Goal: Task Accomplishment & Management: Use online tool/utility

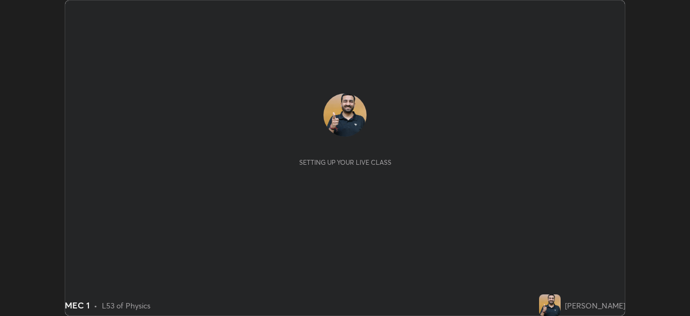
scroll to position [316, 690]
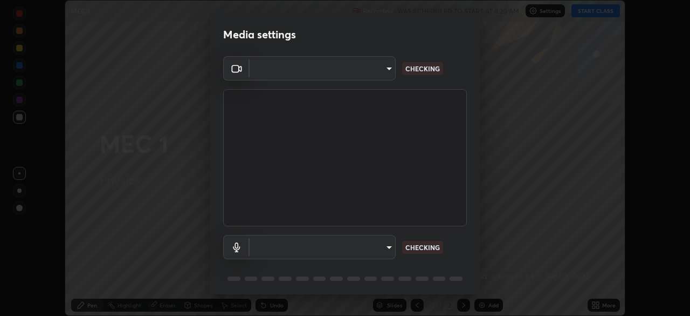
type input "85d16ec95aa84cac57c58139e5cfc4bfb0706547449b22b2f8fda69051d4463f"
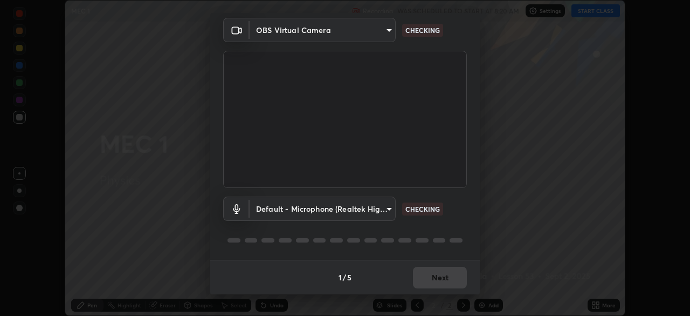
click at [387, 206] on body "Erase all MEC 1 Recording WAS SCHEDULED TO START AT 8:20 AM Settings START CLAS…" at bounding box center [345, 158] width 690 height 316
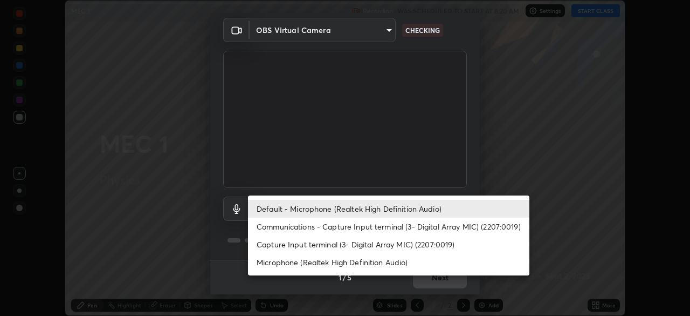
click at [407, 244] on li "Capture Input terminal (3- Digital Array MIC) (2207:0019)" at bounding box center [389, 244] width 282 height 18
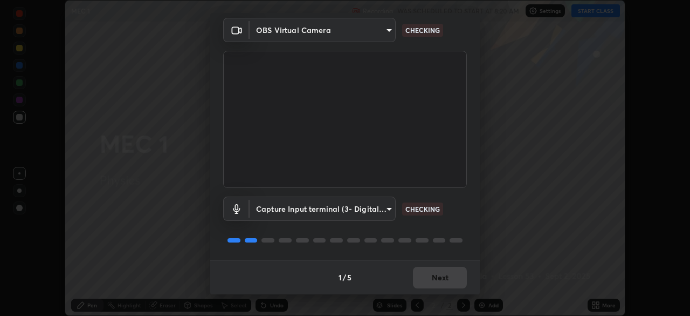
click at [387, 206] on body "Erase all MEC 1 Recording WAS SCHEDULED TO START AT 8:20 AM Settings START CLAS…" at bounding box center [345, 158] width 690 height 316
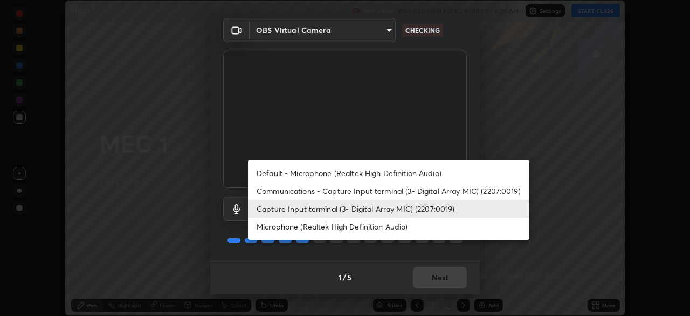
click at [390, 180] on li "Default - Microphone (Realtek High Definition Audio)" at bounding box center [389, 173] width 282 height 18
type input "default"
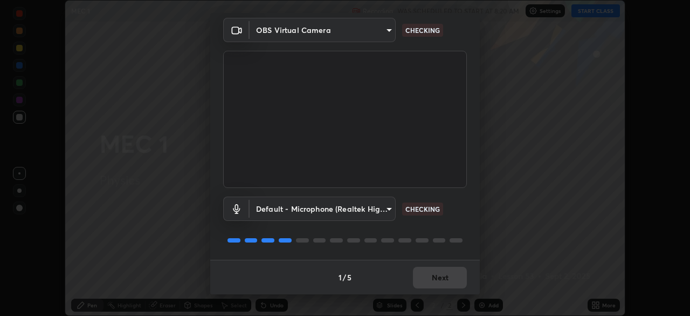
click at [395, 170] on video at bounding box center [345, 119] width 244 height 137
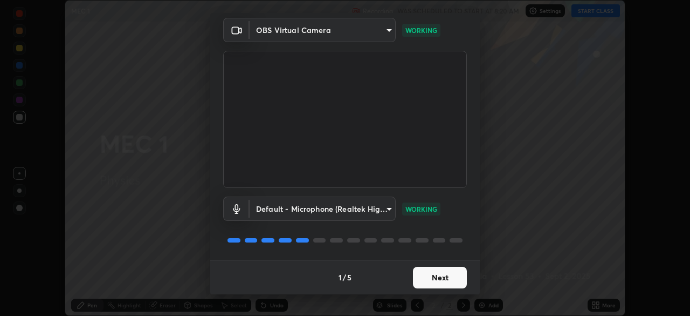
click at [444, 270] on button "Next" at bounding box center [440, 277] width 54 height 22
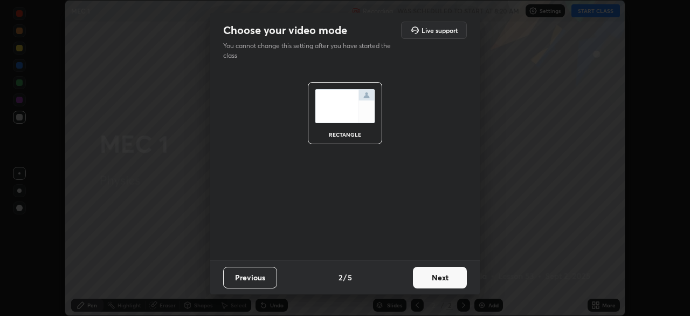
click at [446, 275] on button "Next" at bounding box center [440, 277] width 54 height 22
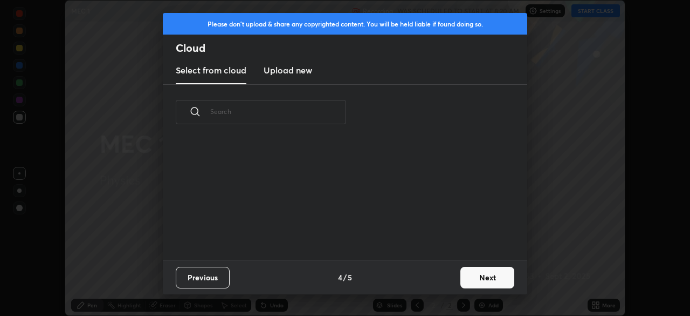
click at [477, 273] on button "Next" at bounding box center [488, 277] width 54 height 22
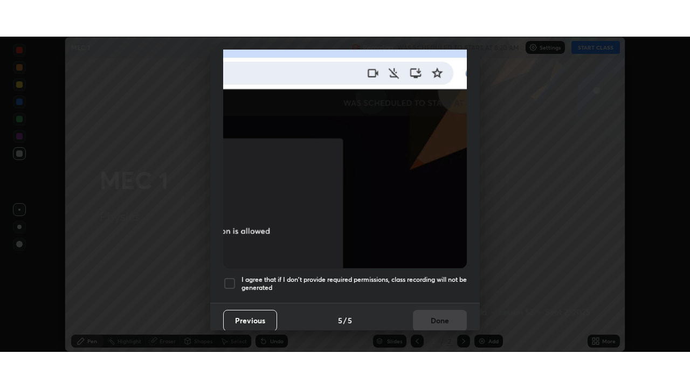
scroll to position [258, 0]
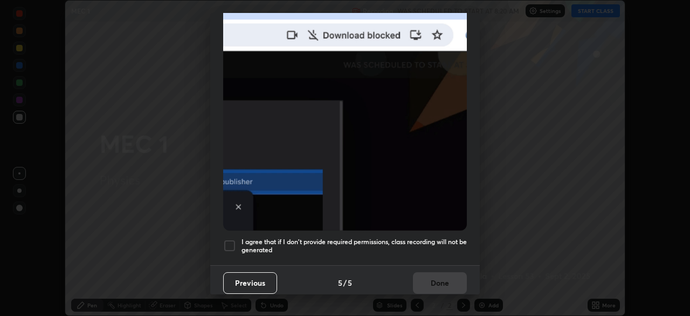
click at [424, 238] on h5 "I agree that if I don't provide required permissions, class recording will not …" at bounding box center [354, 245] width 225 height 17
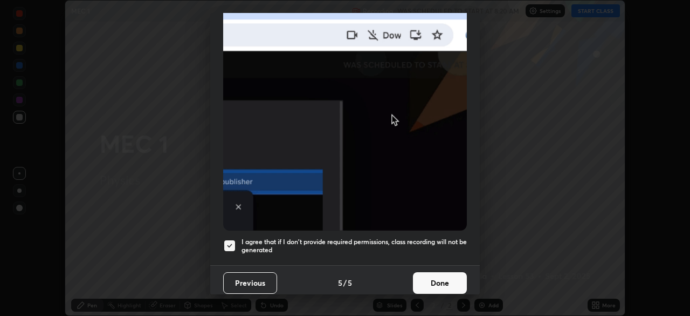
click at [433, 277] on button "Done" at bounding box center [440, 283] width 54 height 22
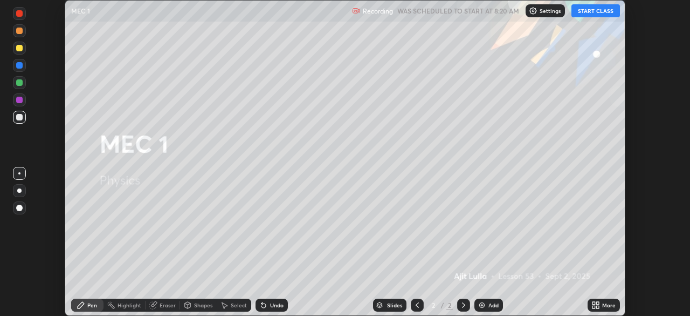
click at [587, 12] on button "START CLASS" at bounding box center [596, 10] width 49 height 13
click at [603, 305] on div "More" at bounding box center [608, 304] width 13 height 5
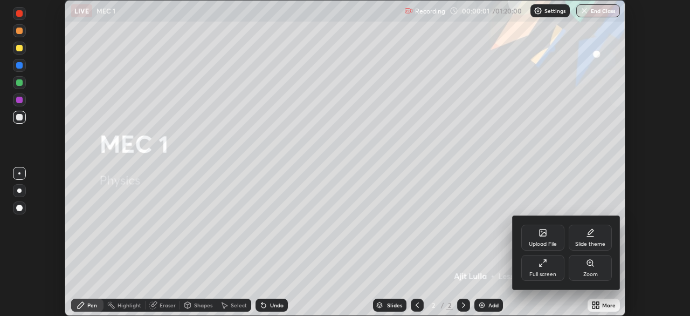
click at [551, 263] on div "Full screen" at bounding box center [543, 268] width 43 height 26
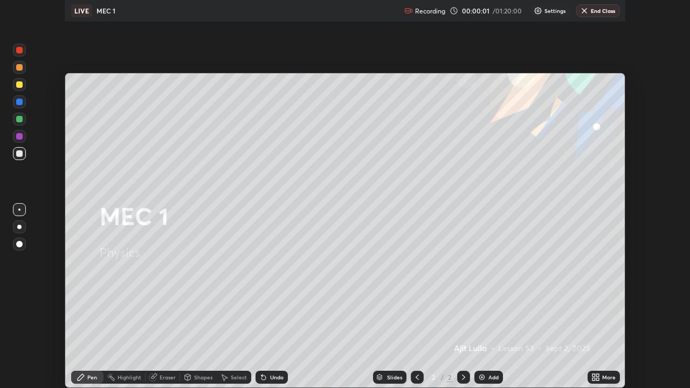
scroll to position [388, 690]
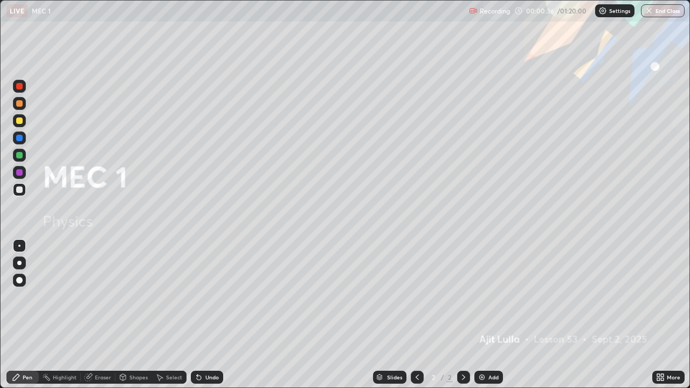
click at [492, 315] on div "Add" at bounding box center [494, 377] width 10 height 5
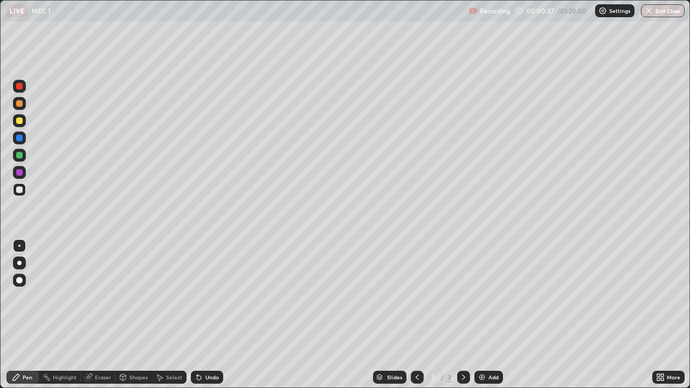
click at [23, 122] on div at bounding box center [19, 120] width 13 height 13
click at [24, 189] on div at bounding box center [19, 189] width 13 height 13
click at [25, 158] on div at bounding box center [19, 155] width 13 height 13
click at [490, 315] on div "Add" at bounding box center [489, 377] width 29 height 13
click at [20, 190] on div at bounding box center [19, 190] width 6 height 6
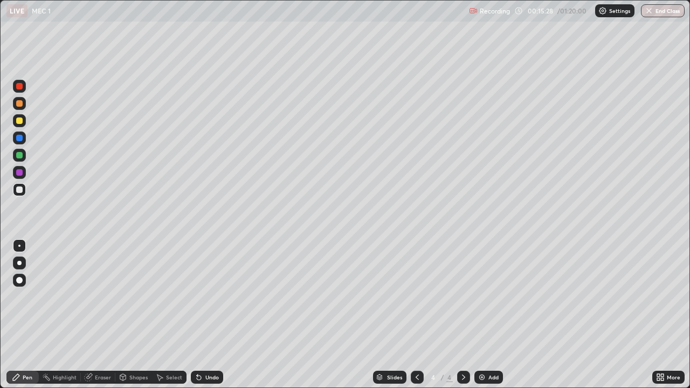
click at [215, 315] on div "Undo" at bounding box center [207, 377] width 32 height 13
click at [217, 315] on div "Undo" at bounding box center [207, 377] width 32 height 13
click at [218, 315] on div "Undo" at bounding box center [207, 377] width 32 height 13
click at [217, 315] on div "Undo" at bounding box center [207, 377] width 32 height 13
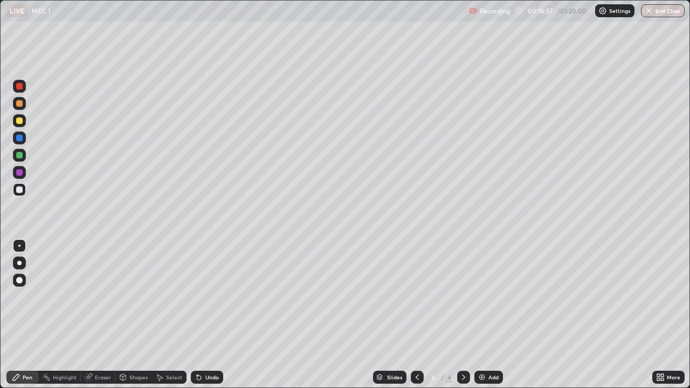
click at [492, 315] on div "Add" at bounding box center [494, 377] width 10 height 5
click at [21, 124] on div at bounding box center [19, 121] width 6 height 6
click at [420, 315] on icon at bounding box center [417, 377] width 9 height 9
click at [420, 315] on div at bounding box center [417, 377] width 13 height 13
click at [461, 315] on icon at bounding box center [464, 377] width 9 height 9
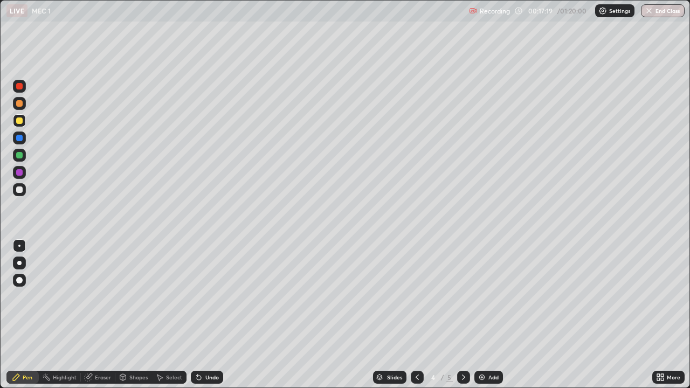
click at [465, 315] on icon at bounding box center [464, 377] width 9 height 9
click at [20, 192] on div at bounding box center [19, 190] width 6 height 6
click at [23, 156] on div at bounding box center [19, 155] width 13 height 13
click at [490, 315] on div "Add" at bounding box center [494, 377] width 10 height 5
click at [23, 121] on div at bounding box center [19, 120] width 13 height 13
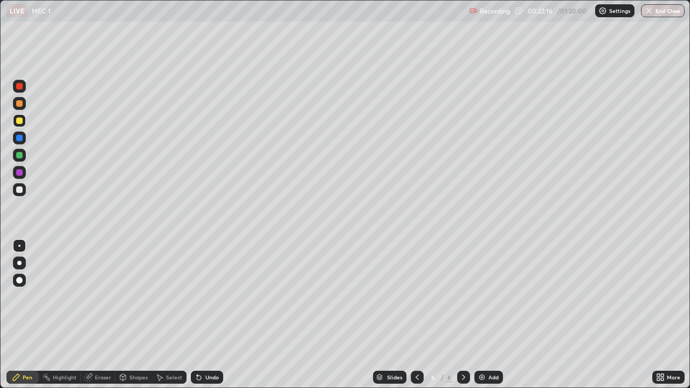
click at [416, 315] on icon at bounding box center [417, 377] width 9 height 9
click at [418, 315] on div at bounding box center [417, 377] width 13 height 13
click at [416, 315] on icon at bounding box center [417, 377] width 9 height 9
click at [462, 315] on icon at bounding box center [464, 377] width 9 height 9
click at [465, 315] on icon at bounding box center [464, 377] width 9 height 9
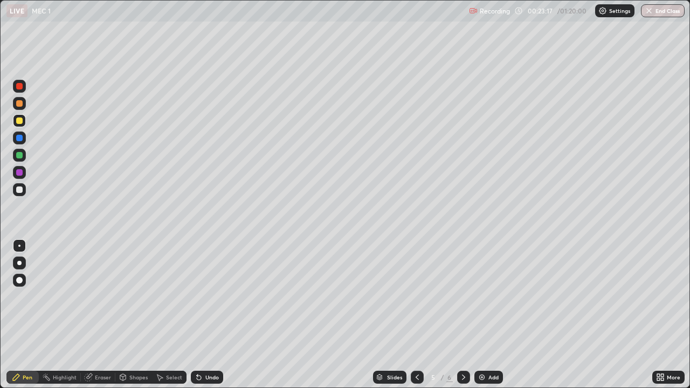
click at [467, 315] on div at bounding box center [463, 377] width 13 height 13
click at [464, 315] on icon at bounding box center [464, 377] width 9 height 9
click at [24, 191] on div at bounding box center [19, 189] width 13 height 13
click at [24, 156] on div at bounding box center [19, 155] width 13 height 13
click at [488, 315] on div "Add" at bounding box center [489, 377] width 29 height 13
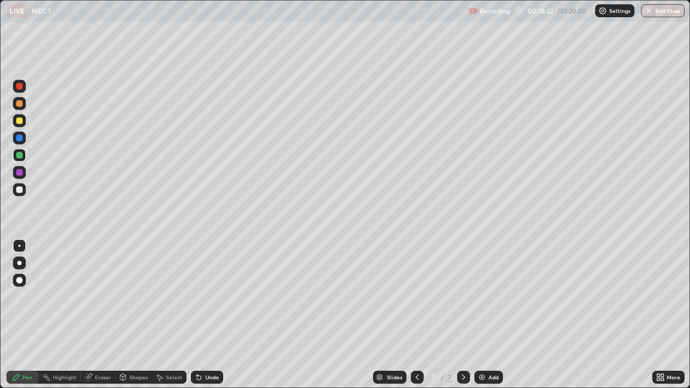
click at [20, 121] on div at bounding box center [19, 121] width 6 height 6
click at [286, 112] on button "Undo" at bounding box center [301, 116] width 31 height 13
click at [108, 315] on div "Eraser" at bounding box center [103, 377] width 16 height 5
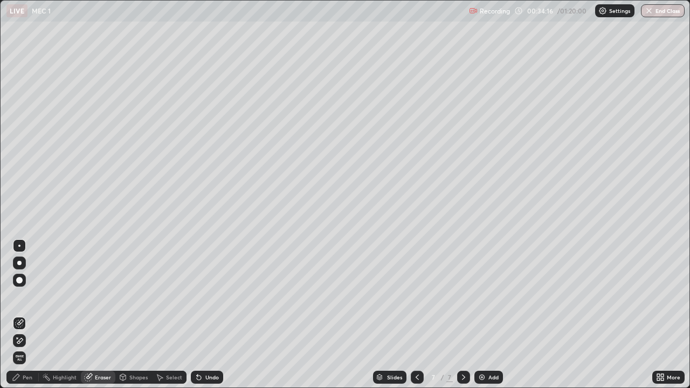
click at [34, 315] on div "Pen" at bounding box center [22, 377] width 32 height 13
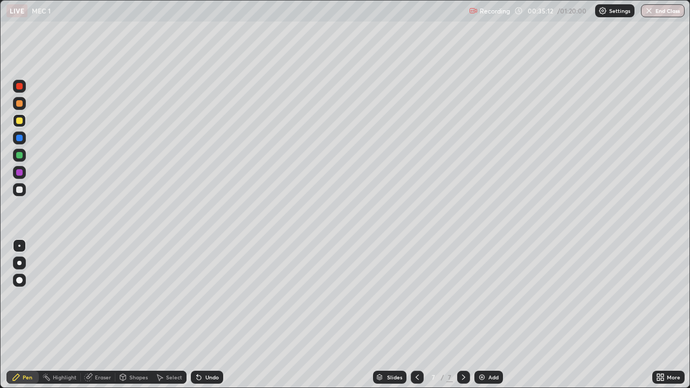
click at [23, 156] on div at bounding box center [19, 155] width 13 height 13
click at [497, 315] on div "Add" at bounding box center [494, 377] width 10 height 5
click at [20, 121] on div at bounding box center [19, 121] width 6 height 6
click at [23, 157] on div at bounding box center [19, 155] width 13 height 13
click at [214, 315] on div "Undo" at bounding box center [212, 377] width 13 height 5
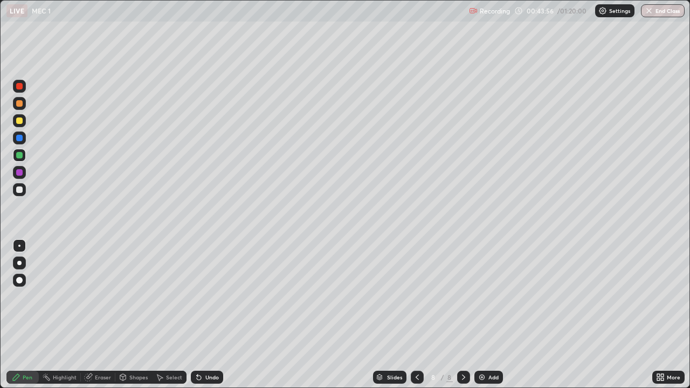
click at [213, 315] on div "Undo" at bounding box center [207, 377] width 32 height 13
click at [211, 315] on div "Undo" at bounding box center [212, 377] width 13 height 5
click at [492, 315] on div "Add" at bounding box center [494, 377] width 10 height 5
click at [206, 315] on div "Undo" at bounding box center [212, 377] width 13 height 5
click at [416, 315] on icon at bounding box center [417, 377] width 9 height 9
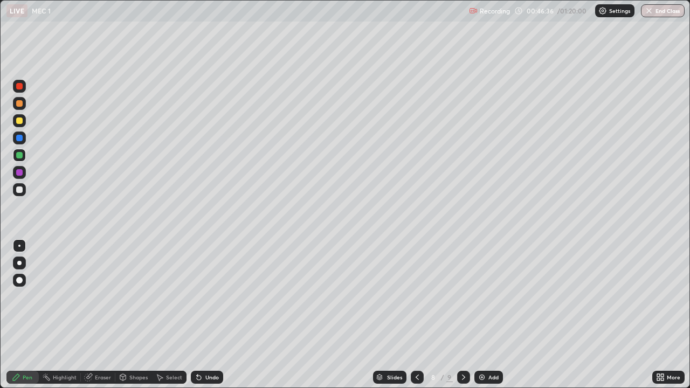
click at [463, 315] on icon at bounding box center [464, 377] width 9 height 9
click at [415, 315] on icon at bounding box center [417, 377] width 9 height 9
click at [463, 315] on div at bounding box center [463, 378] width 13 height 22
click at [98, 315] on div "Eraser" at bounding box center [103, 377] width 16 height 5
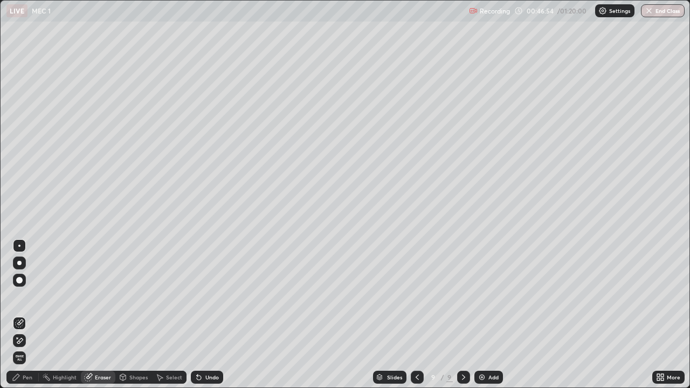
click at [36, 315] on div "Pen" at bounding box center [22, 377] width 32 height 13
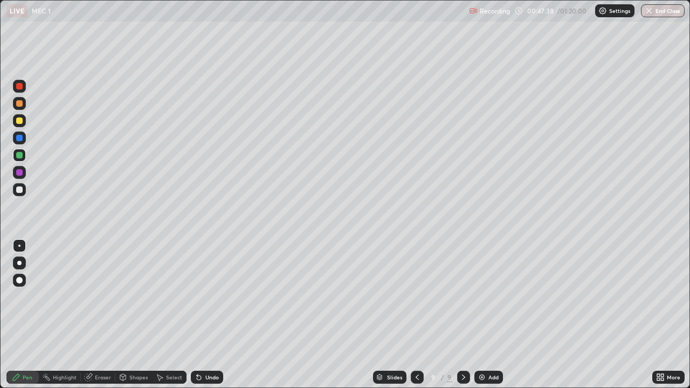
click at [416, 315] on icon at bounding box center [417, 377] width 9 height 9
click at [464, 315] on icon at bounding box center [464, 377] width 9 height 9
click at [490, 315] on div "Add" at bounding box center [494, 377] width 10 height 5
click at [24, 122] on div at bounding box center [19, 120] width 13 height 13
click at [24, 194] on div at bounding box center [19, 189] width 13 height 13
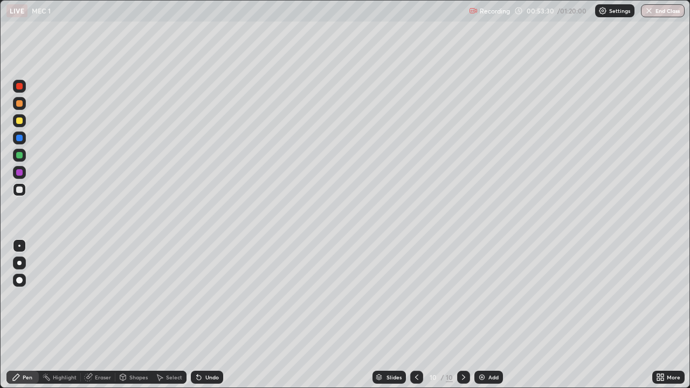
click at [483, 315] on img at bounding box center [482, 377] width 9 height 9
click at [24, 122] on div at bounding box center [19, 120] width 13 height 13
click at [21, 190] on div at bounding box center [19, 190] width 6 height 6
click at [210, 315] on div "Undo" at bounding box center [212, 377] width 13 height 5
click at [213, 315] on div "Undo" at bounding box center [212, 377] width 13 height 5
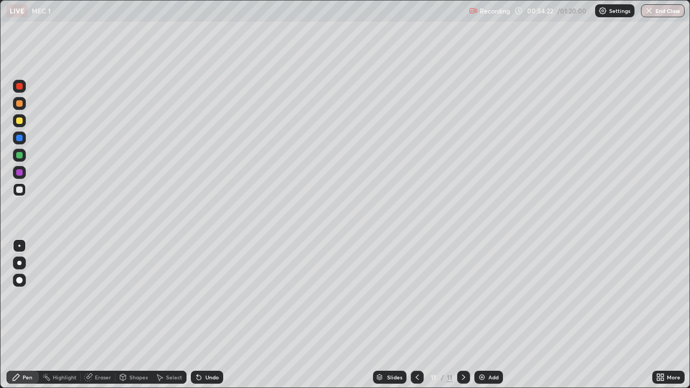
click at [207, 315] on div "Undo" at bounding box center [212, 377] width 13 height 5
click at [22, 156] on div at bounding box center [19, 155] width 6 height 6
click at [422, 315] on div at bounding box center [417, 377] width 13 height 13
click at [465, 315] on div at bounding box center [463, 377] width 13 height 13
click at [209, 315] on div "Undo" at bounding box center [207, 377] width 32 height 13
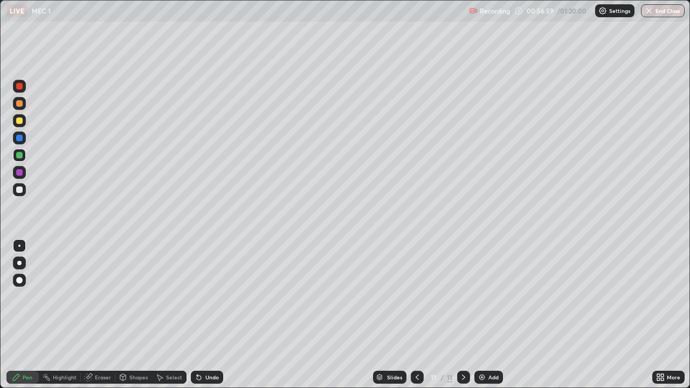
click at [206, 315] on div "Undo" at bounding box center [212, 377] width 13 height 5
click at [209, 315] on div "Undo" at bounding box center [212, 377] width 13 height 5
click at [210, 315] on div "Undo" at bounding box center [212, 377] width 13 height 5
click at [211, 315] on div "Undo" at bounding box center [212, 377] width 13 height 5
click at [214, 315] on div "Undo" at bounding box center [212, 377] width 13 height 5
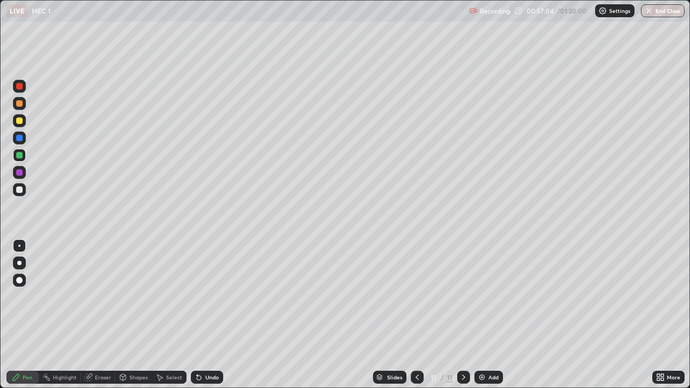
click at [216, 315] on div "Undo" at bounding box center [207, 377] width 32 height 13
click at [215, 315] on div "Undo" at bounding box center [207, 377] width 32 height 13
click at [216, 315] on div "Undo" at bounding box center [207, 377] width 32 height 13
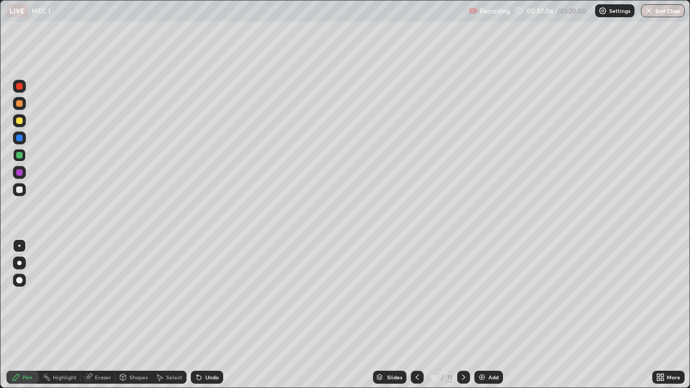
click at [99, 315] on div "Eraser" at bounding box center [103, 377] width 16 height 5
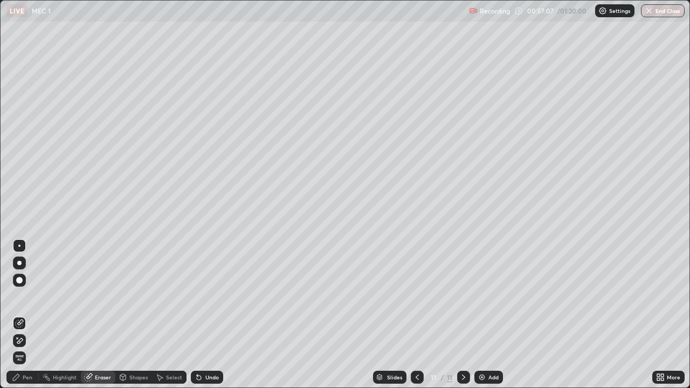
click at [22, 315] on icon at bounding box center [19, 341] width 9 height 9
click at [25, 315] on div "Pen" at bounding box center [28, 377] width 10 height 5
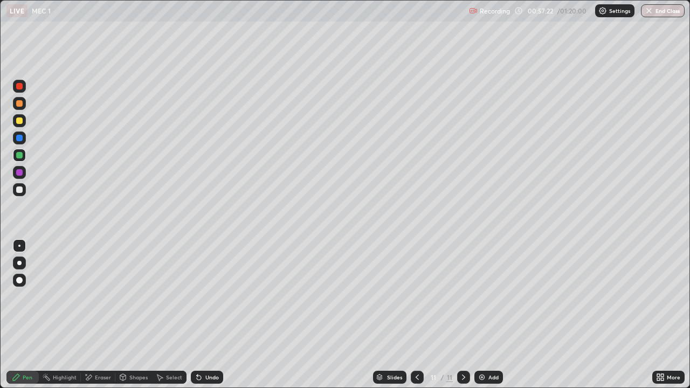
click at [99, 315] on div "Eraser" at bounding box center [103, 377] width 16 height 5
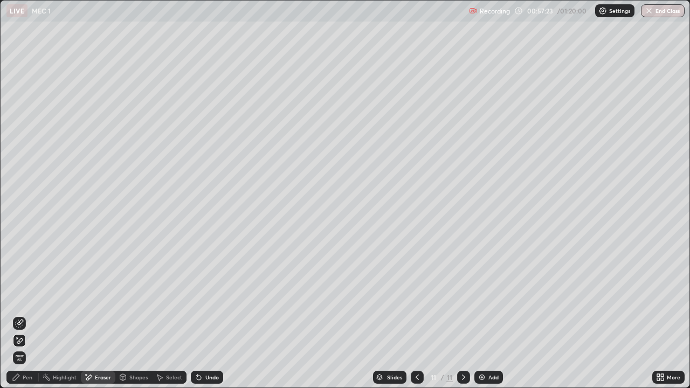
click at [20, 315] on icon at bounding box center [19, 341] width 9 height 9
click at [30, 315] on div "Pen" at bounding box center [22, 377] width 32 height 13
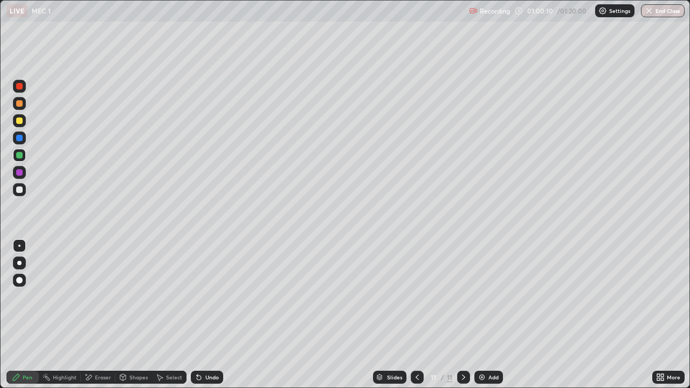
click at [494, 315] on div "Add" at bounding box center [494, 377] width 10 height 5
click at [23, 119] on div at bounding box center [19, 120] width 13 height 13
click at [199, 315] on div "Undo" at bounding box center [207, 377] width 32 height 13
click at [103, 315] on div "Eraser" at bounding box center [98, 377] width 35 height 13
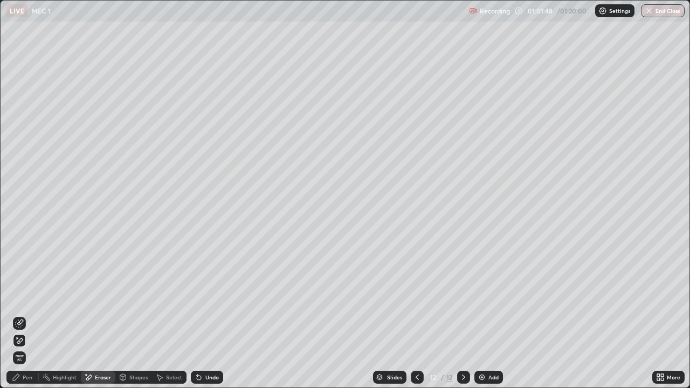
click at [21, 315] on icon at bounding box center [19, 323] width 9 height 9
click at [38, 315] on div "Pen" at bounding box center [22, 377] width 32 height 13
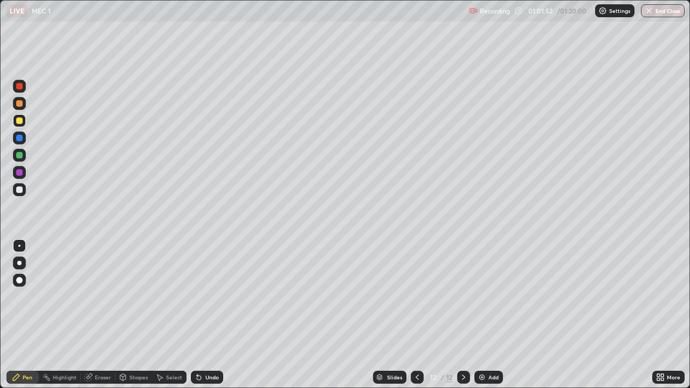
click at [25, 158] on div at bounding box center [19, 155] width 13 height 13
click at [102, 315] on div "Eraser" at bounding box center [103, 377] width 16 height 5
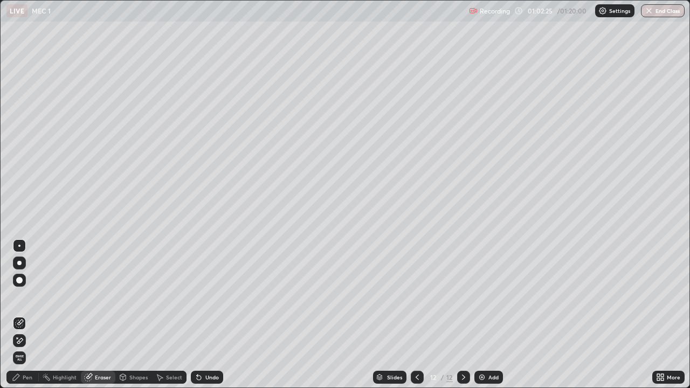
click at [23, 315] on span "Erase all" at bounding box center [19, 358] width 12 height 6
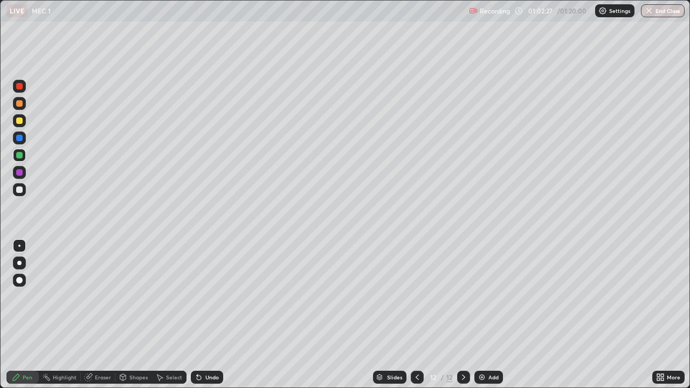
click at [414, 315] on div at bounding box center [417, 377] width 13 height 13
click at [95, 315] on div "Eraser" at bounding box center [103, 377] width 16 height 5
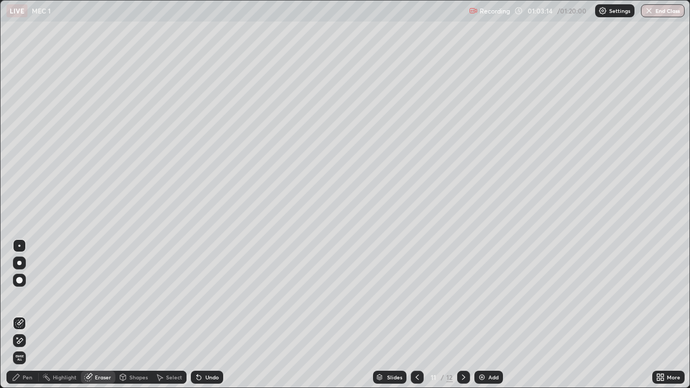
click at [465, 315] on icon at bounding box center [464, 377] width 9 height 9
click at [28, 315] on div "Pen" at bounding box center [28, 377] width 10 height 5
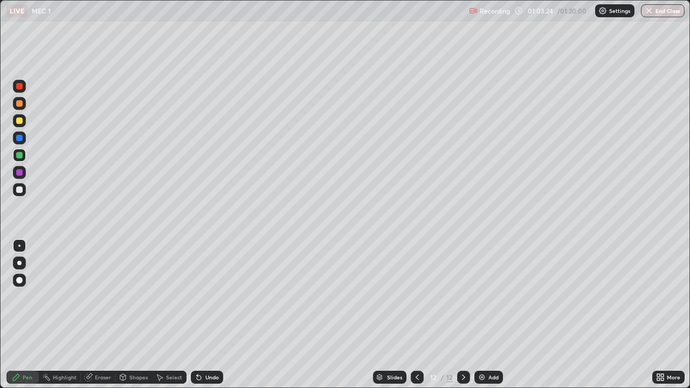
click at [22, 192] on div at bounding box center [19, 190] width 6 height 6
click at [214, 315] on div "Undo" at bounding box center [212, 377] width 13 height 5
click at [218, 315] on div "Undo" at bounding box center [207, 377] width 32 height 13
click at [661, 12] on button "End Class" at bounding box center [663, 10] width 44 height 13
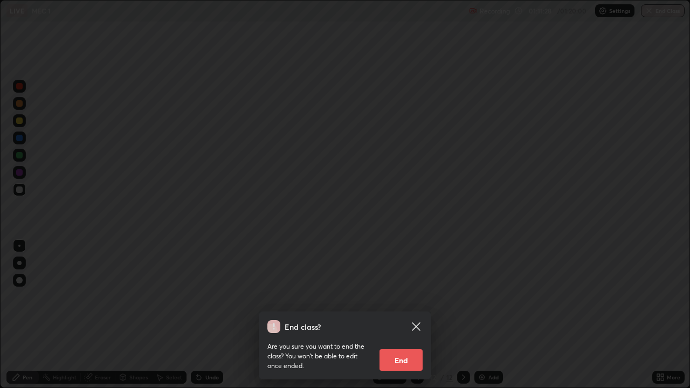
click at [416, 315] on button "End" at bounding box center [401, 361] width 43 height 22
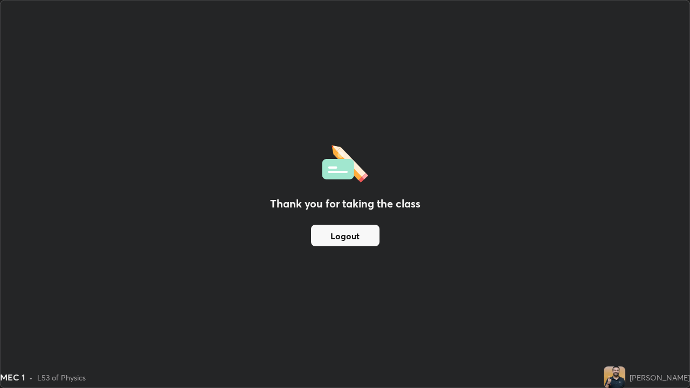
click at [348, 225] on button "Logout" at bounding box center [345, 236] width 69 height 22
click at [354, 237] on button "Logout" at bounding box center [345, 236] width 69 height 22
